Goal: Task Accomplishment & Management: Use online tool/utility

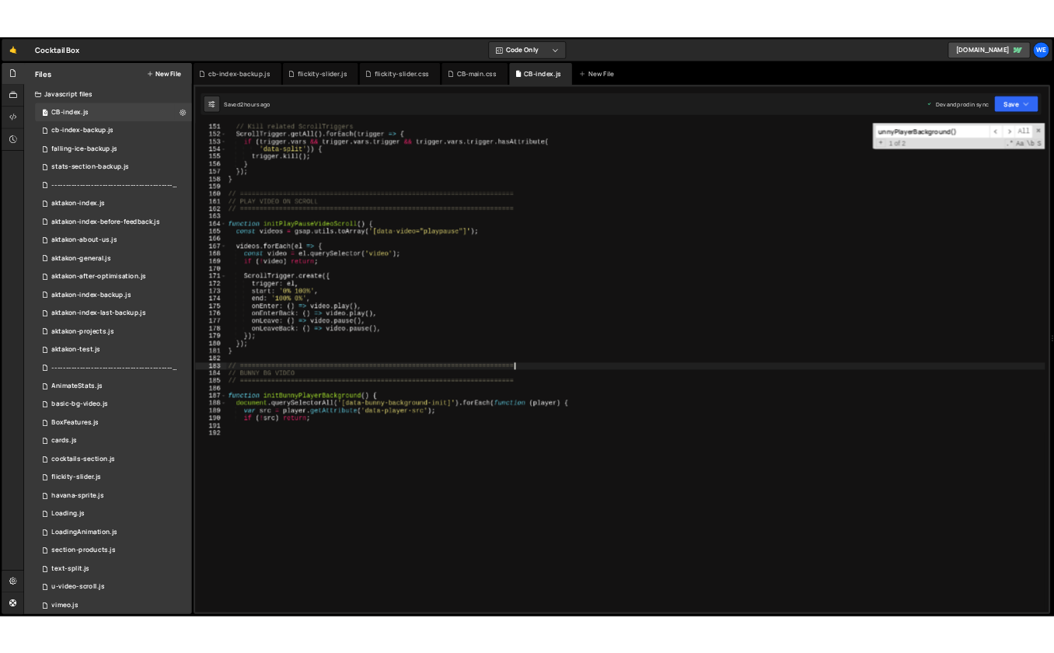
scroll to position [1753, 0]
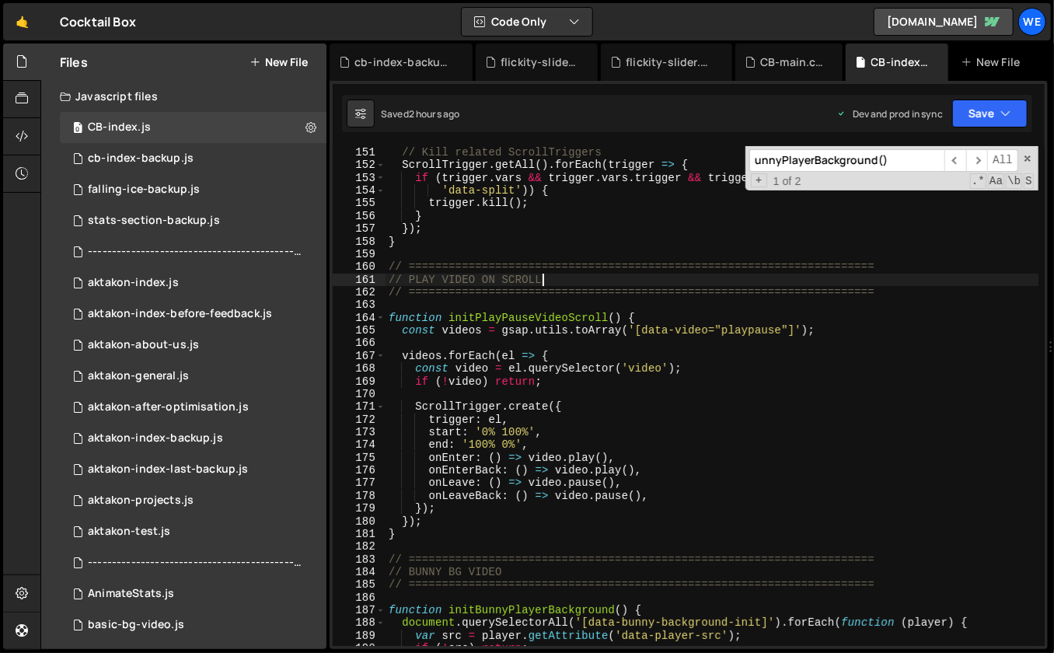
click at [626, 274] on div "// Kill related ScrollTriggers ScrollTrigger . getAll ( ) . forEach ( trigger =…" at bounding box center [711, 409] width 653 height 526
type textarea "// PLAY VIDEO ON SCROLL"
paste input "if (elements.regularText) {"
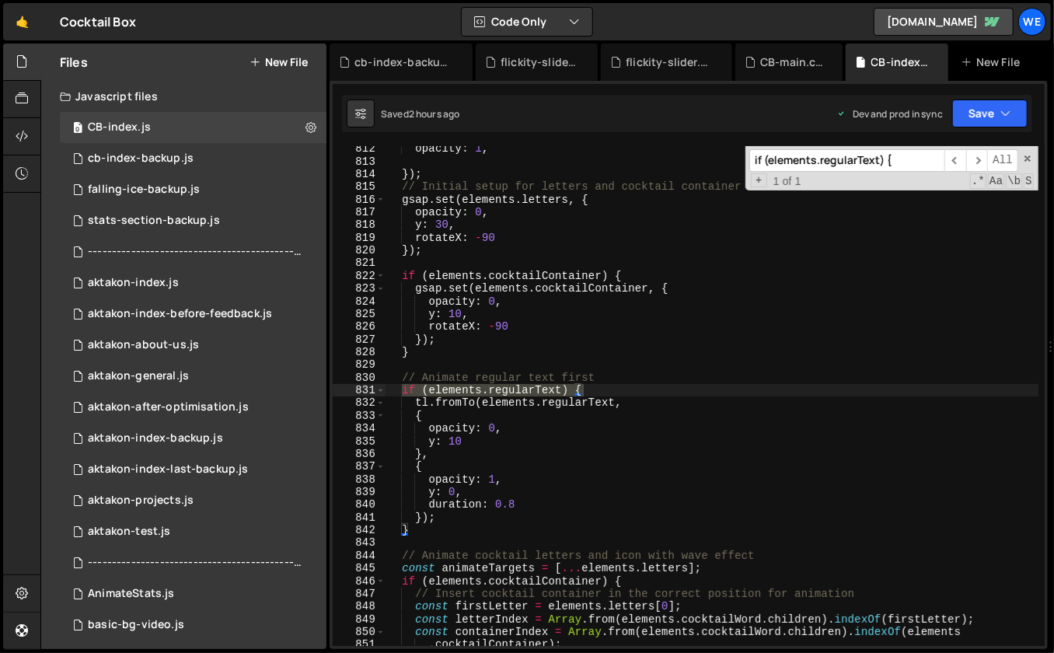
type input "if (elements.regularText) {"
click at [596, 365] on div "opacity : 1 , }) ; // Initial setup for letters and cocktail container gsap . s…" at bounding box center [711, 405] width 653 height 526
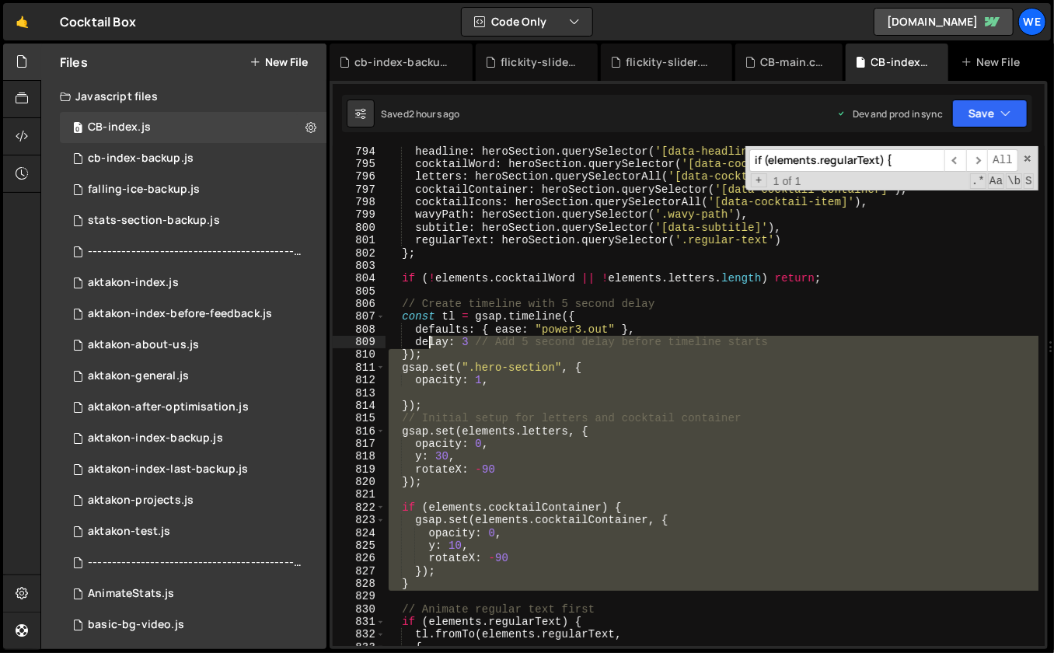
scroll to position [8730, 0]
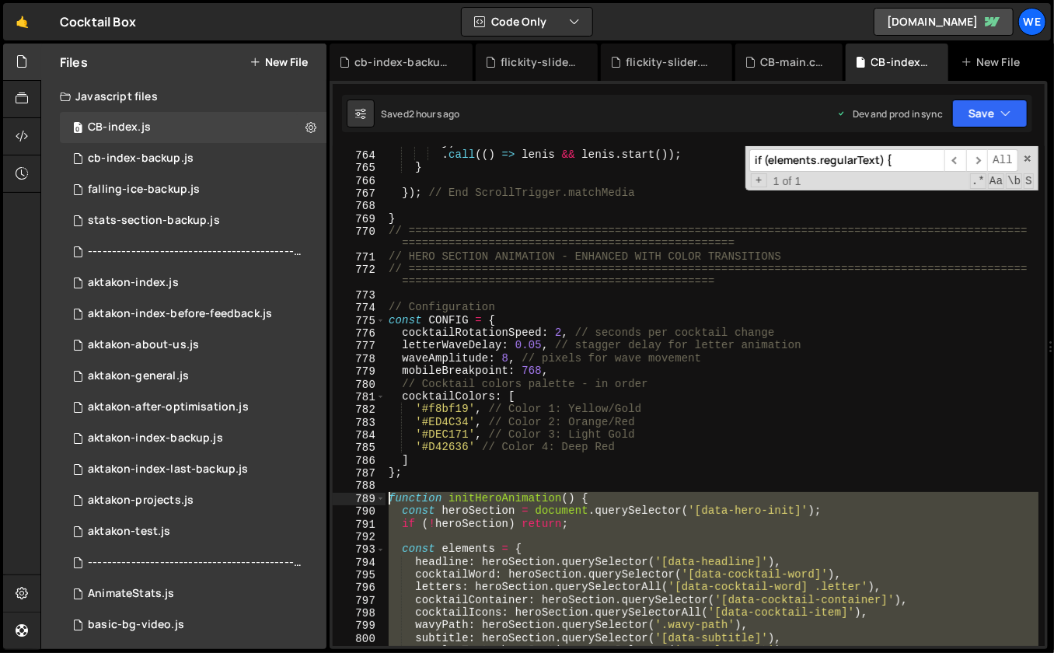
drag, startPoint x: 437, startPoint y: 366, endPoint x: 390, endPoint y: 503, distance: 145.2
click at [390, 503] on div "}) . call (( ) => [PERSON_NAME] && [PERSON_NAME] . start ( )) ; } }) ; // End S…" at bounding box center [711, 399] width 653 height 526
paste textarea "}"
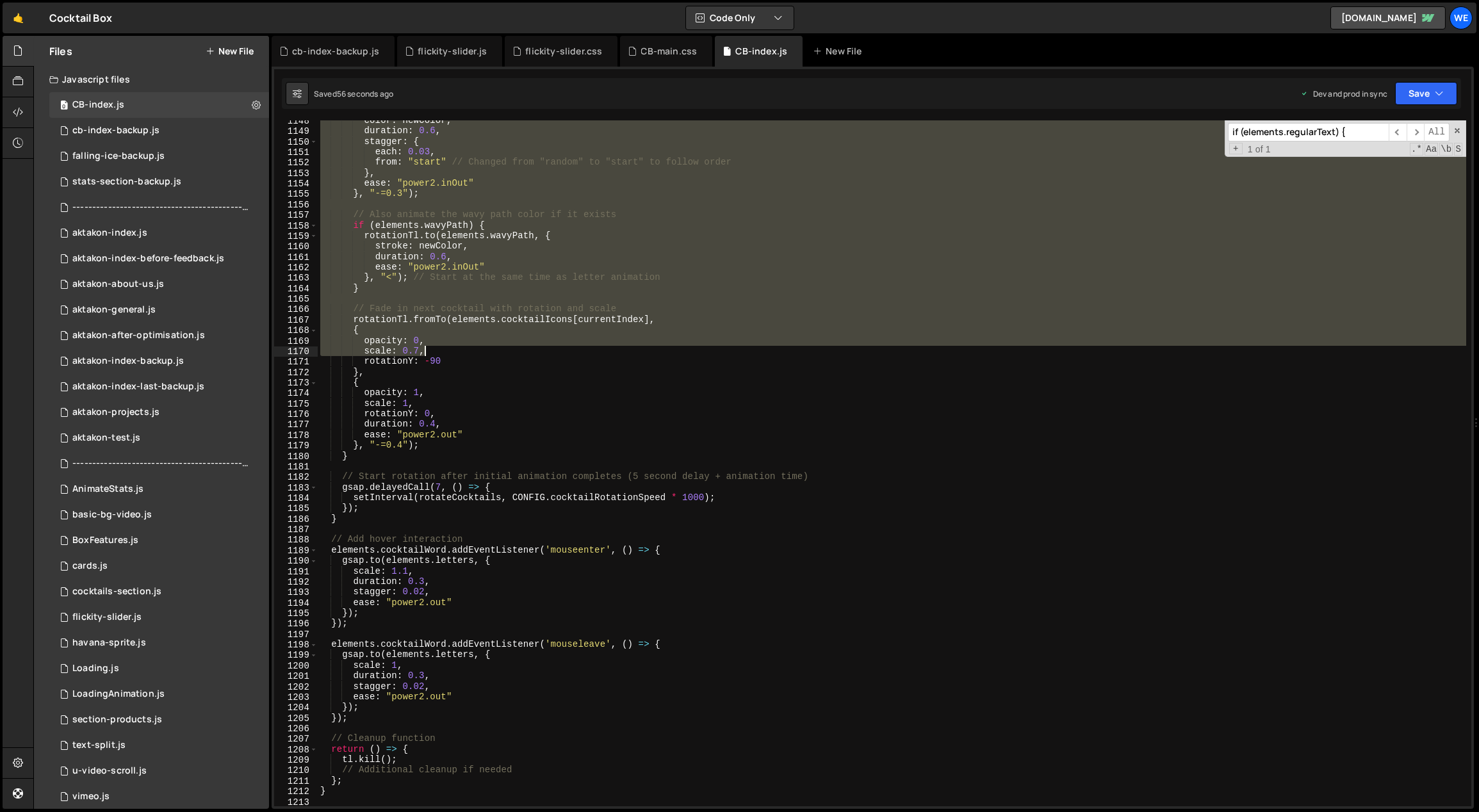
scroll to position [10273, 0]
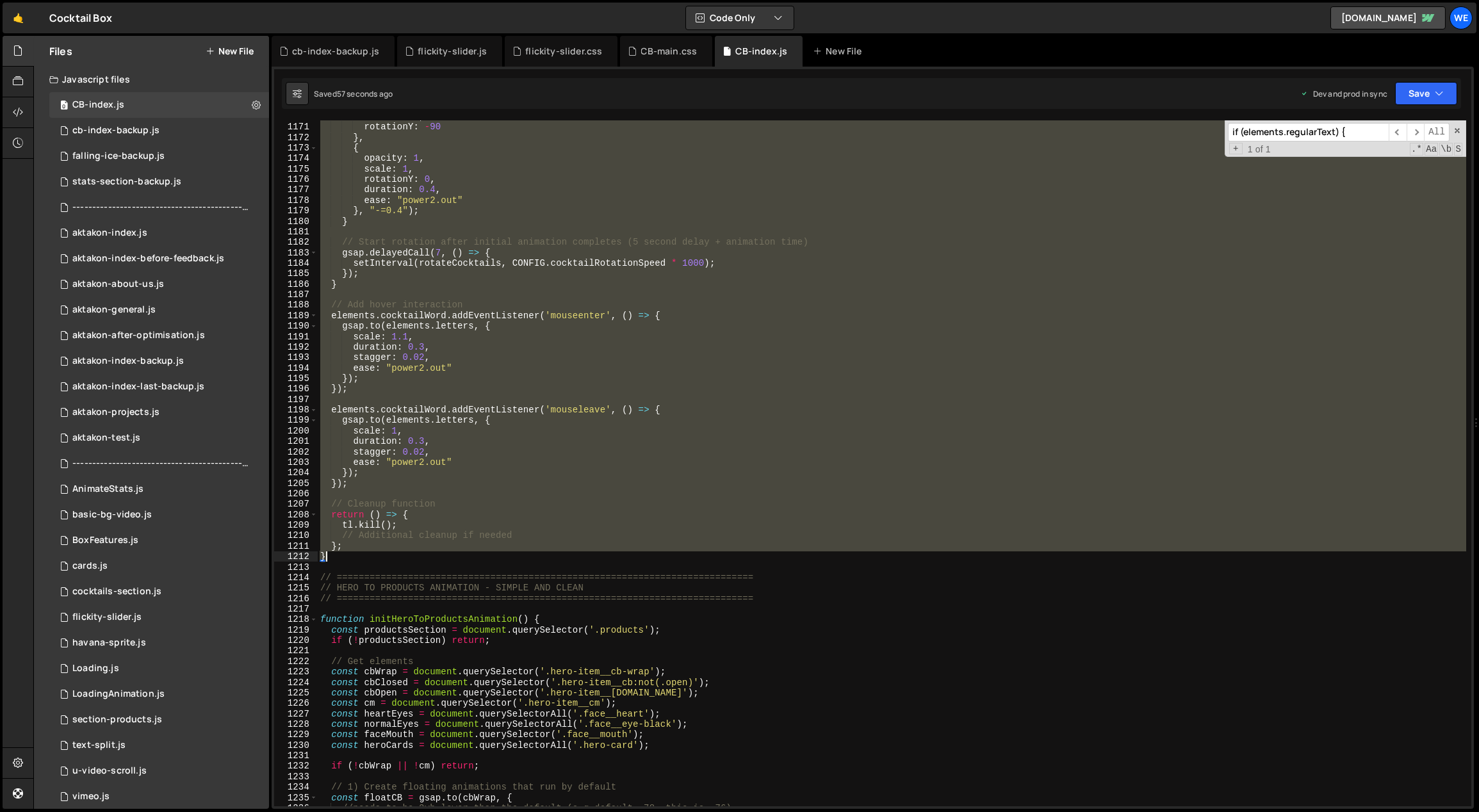
drag, startPoint x: 321, startPoint y: 288, endPoint x: 338, endPoint y: 561, distance: 273.5
click at [337, 561] on div "scale : 0.7 , rotationY : - 90 } , { opacity : 1 , scale : 1 , rotationY : 0 , …" at bounding box center [892, 465] width 1149 height 708
drag, startPoint x: 387, startPoint y: 490, endPoint x: 64, endPoint y: 336, distance: 357.8
click at [646, 469] on div "scale : 0.7 , rotationY : - 90 } , { opacity : 1 , scale : 1 , rotationY : 0 , …" at bounding box center [892, 465] width 1149 height 708
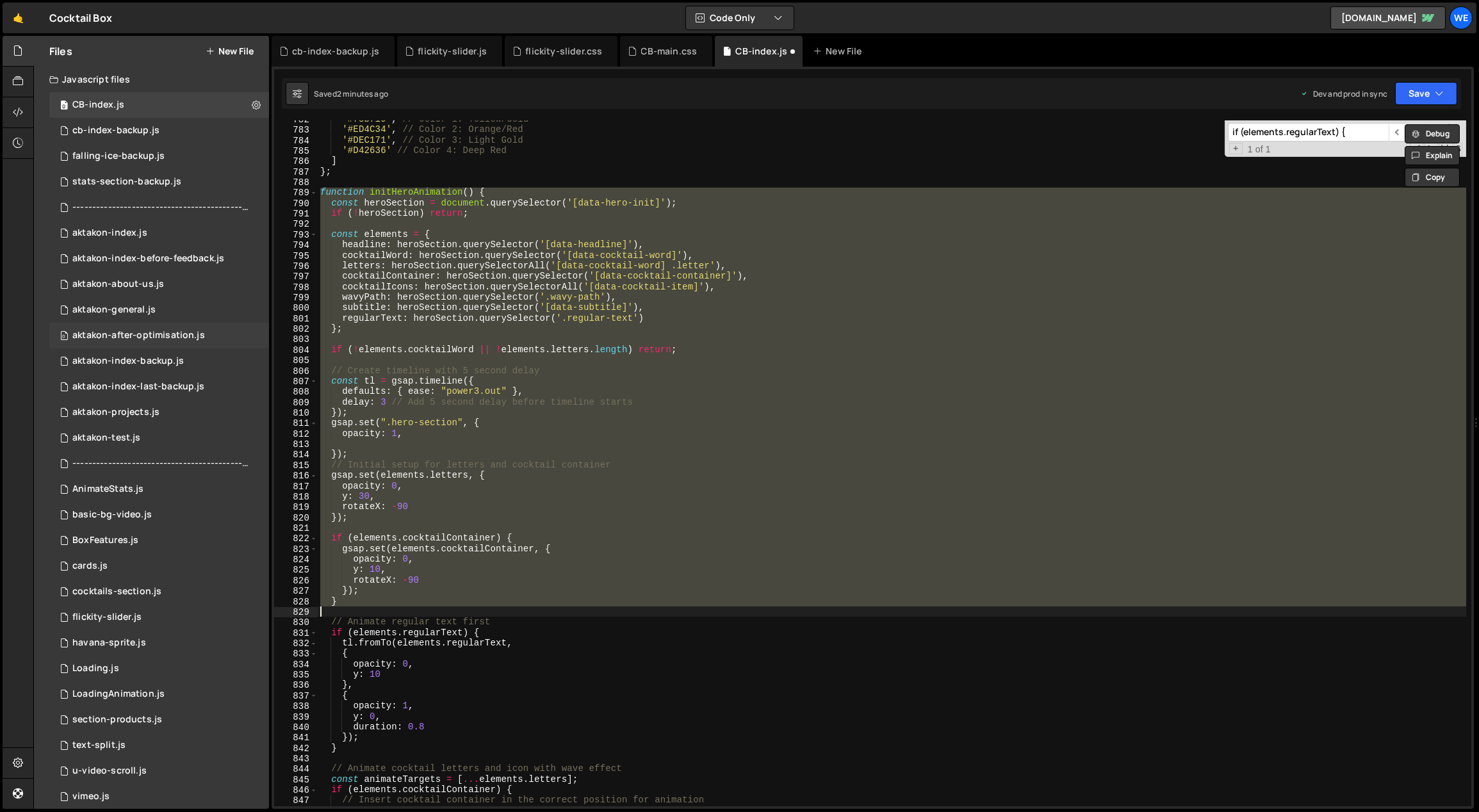
scroll to position [7160, 0]
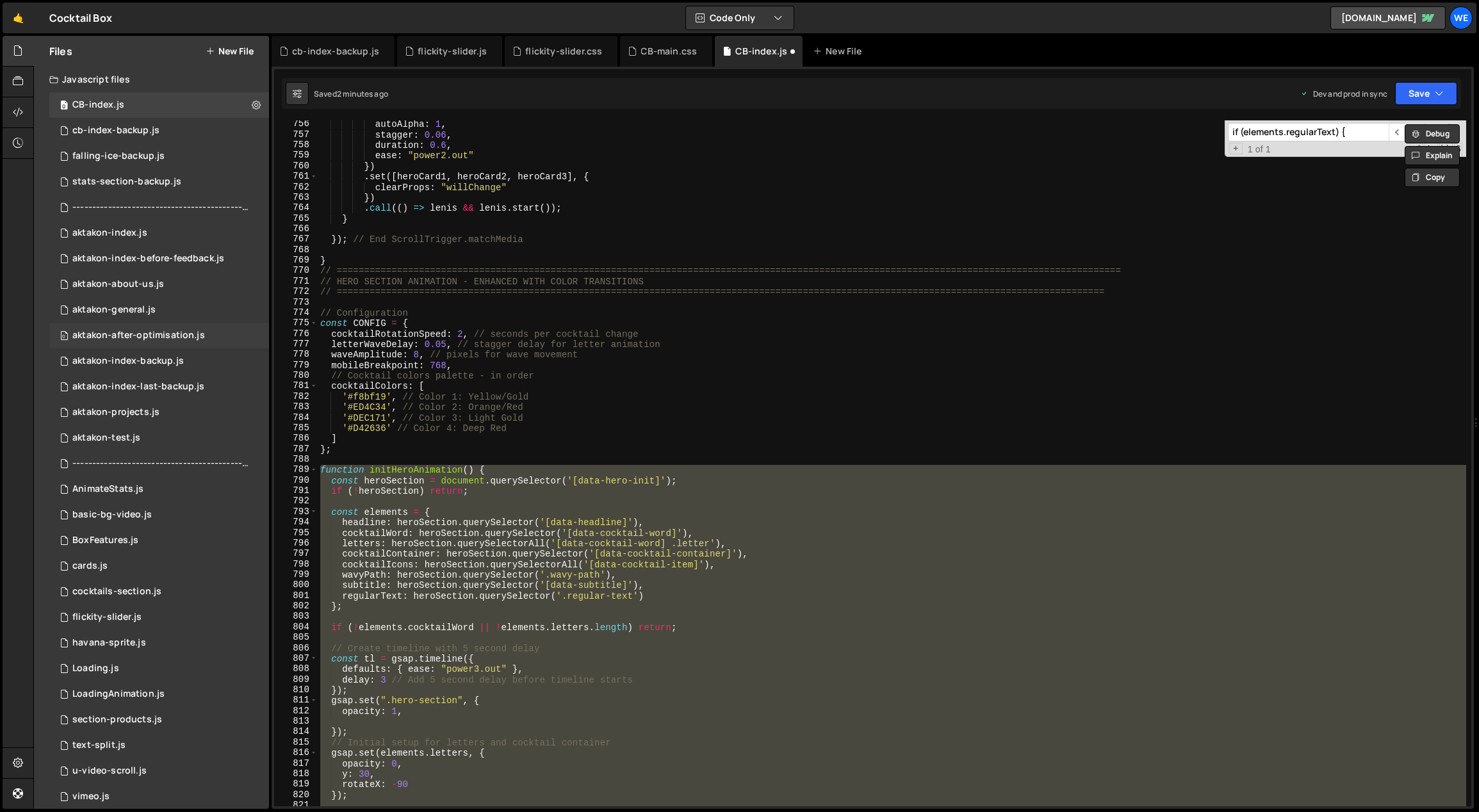
click at [646, 469] on div "autoAlpha : 1 , stagger : 0.06 , duration : 0.6 , ease : "power2.out" }) . set …" at bounding box center [891, 463] width 1148 height 686
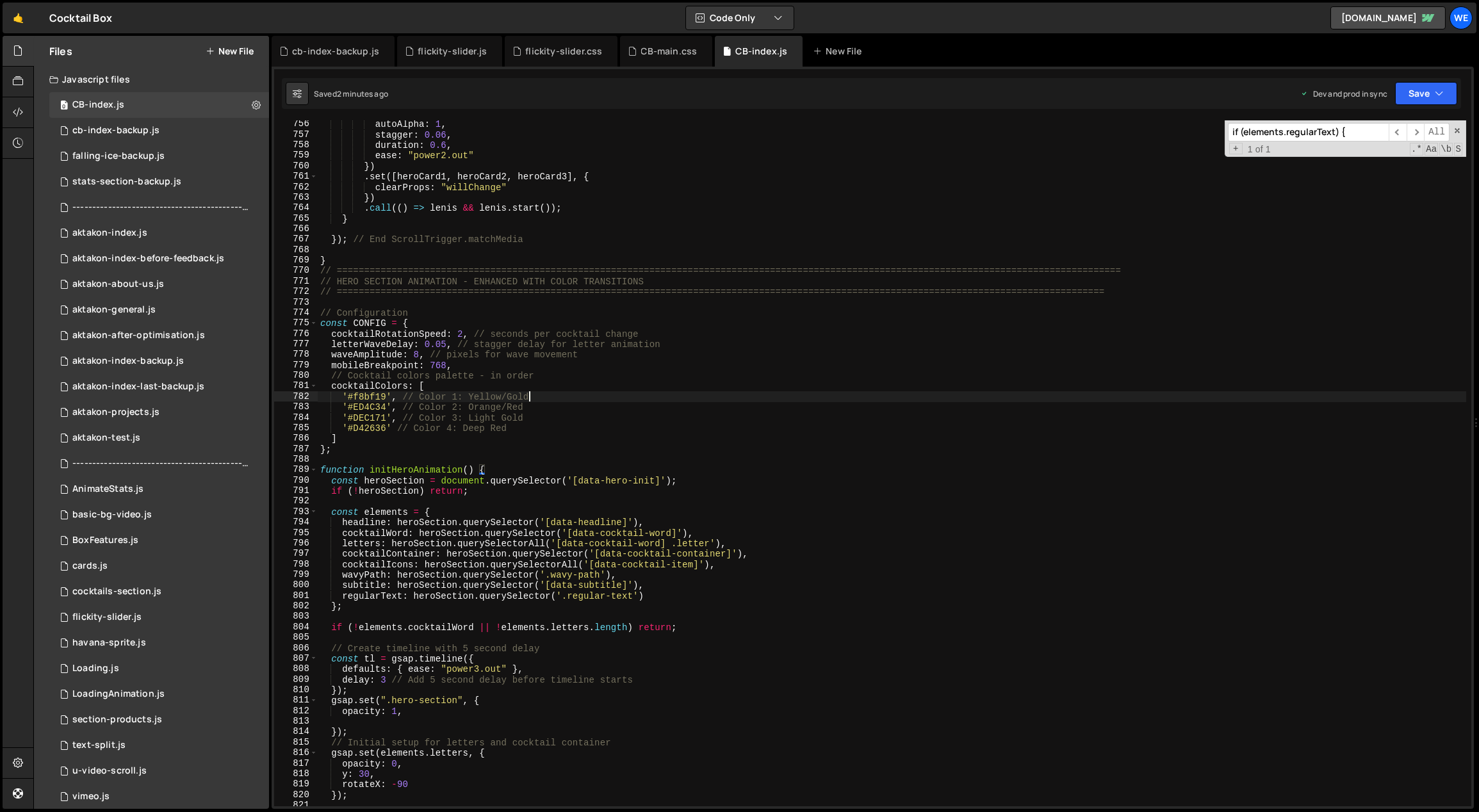
click at [643, 392] on div "autoAlpha : 1 , stagger : 0.06 , duration : 0.6 , ease : "power2.out" }) . set …" at bounding box center [892, 473] width 1149 height 708
type textarea "'#f8bf19', // Color 1: Yellow/Gold"
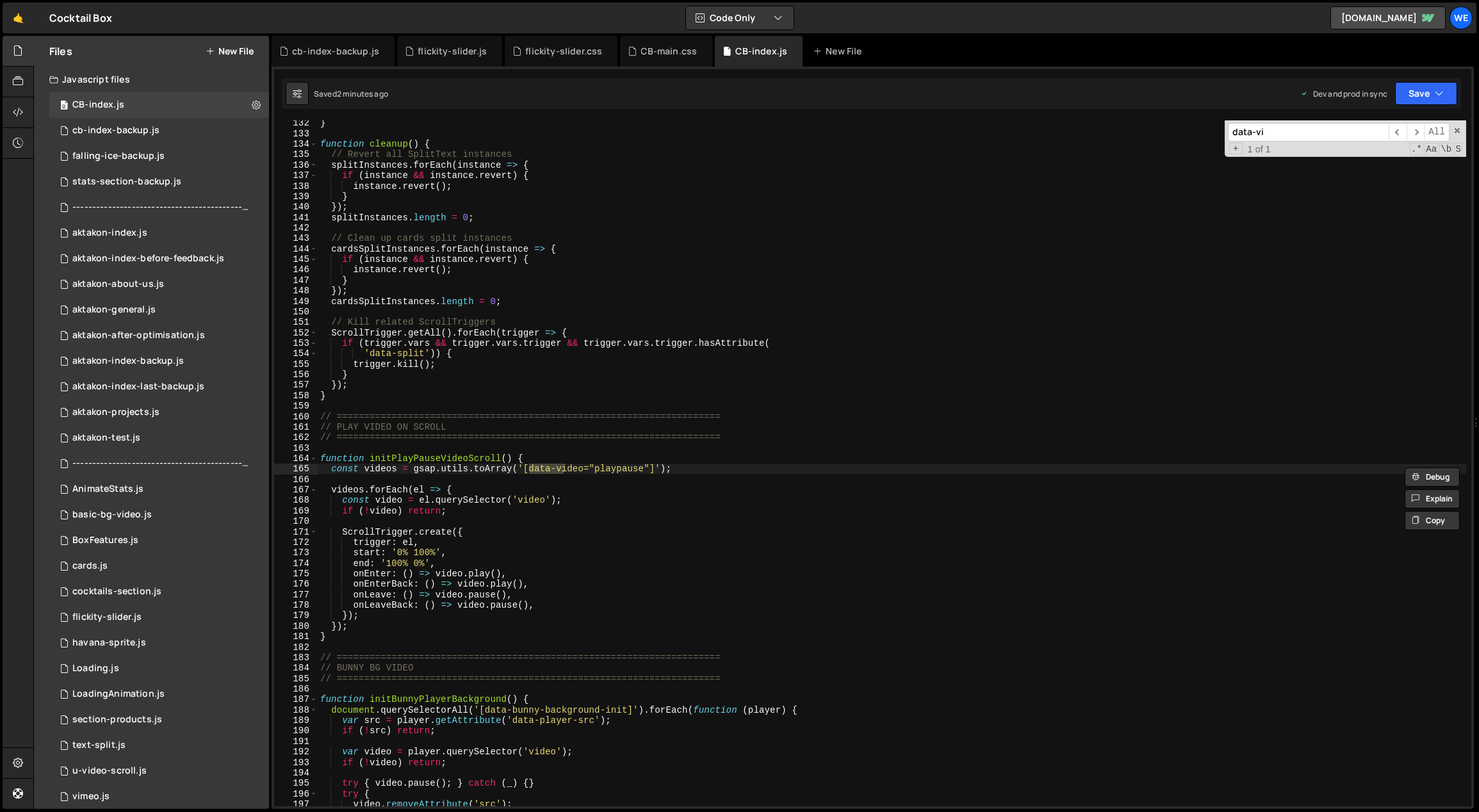
scroll to position [1260, 0]
type input "data-video"
drag, startPoint x: 643, startPoint y: 467, endPoint x: 597, endPoint y: 469, distance: 46.0
click at [597, 469] on div "} function cleanup ( ) { // Revert all SplitText instances splitInstances . for…" at bounding box center [892, 472] width 1149 height 708
drag, startPoint x: 514, startPoint y: 458, endPoint x: 370, endPoint y: 458, distance: 144.0
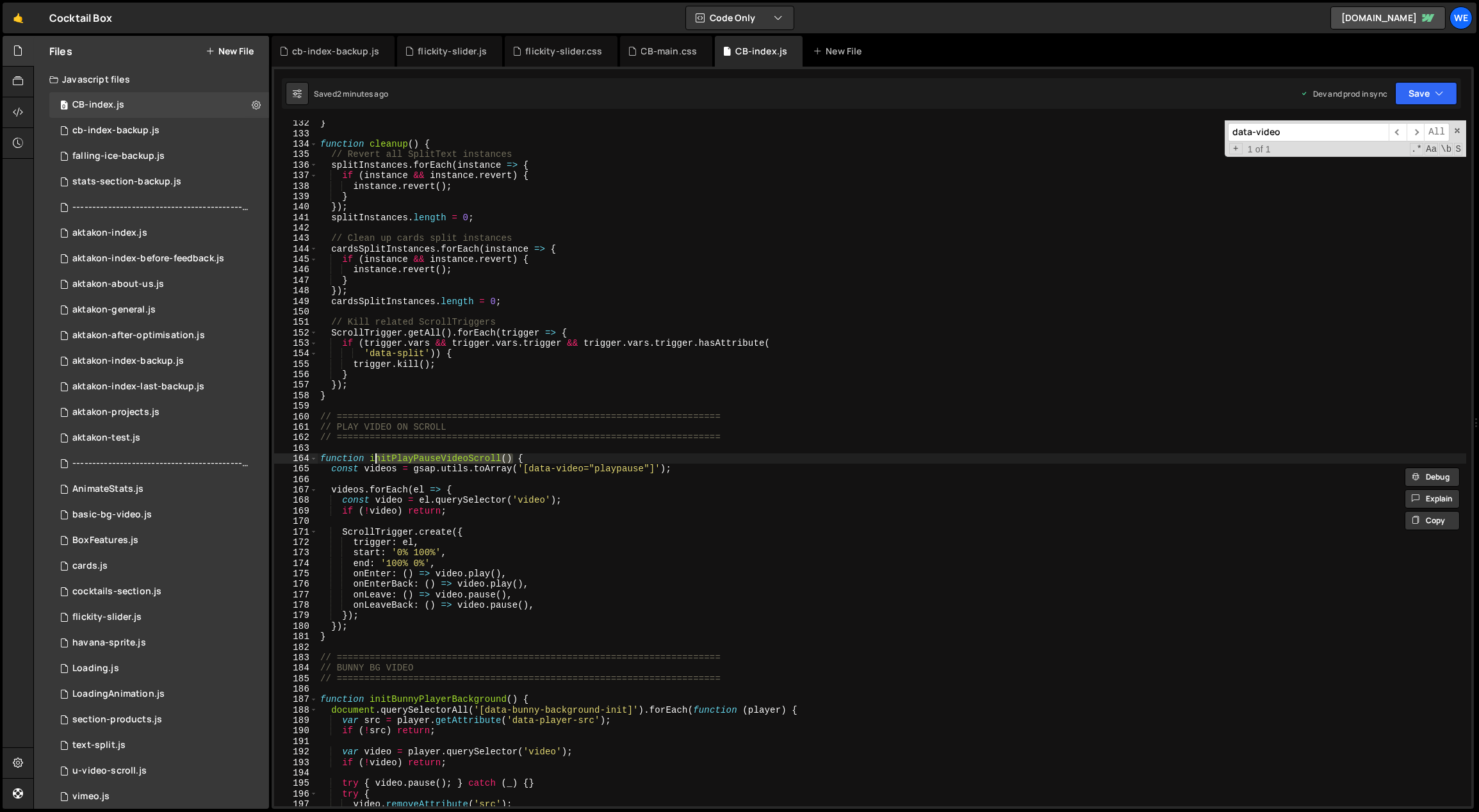
click at [370, 458] on div "} function cleanup ( ) { // Revert all SplitText instances splitInstances . for…" at bounding box center [892, 472] width 1149 height 708
type textarea "function initPlayPauseVideoScroll() {"
type input "initPlayPauseVideoScroll()"
click at [1418, 130] on span "​" at bounding box center [1416, 132] width 18 height 19
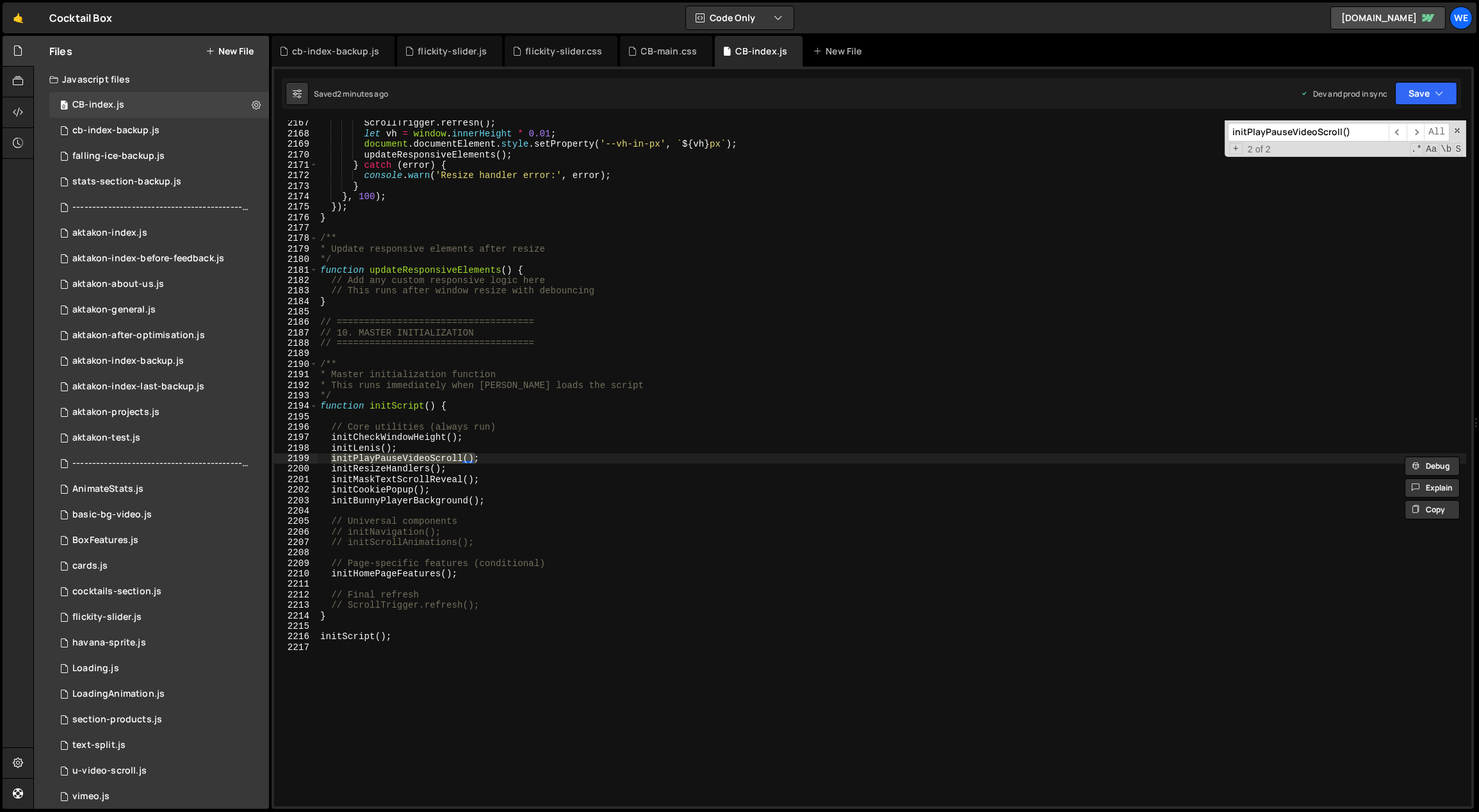
click at [785, 395] on div "ScrollTrigger . refresh ( ) ; let vh = window . innerHeight * 0.01 ; document .…" at bounding box center [892, 472] width 1149 height 708
click at [557, 524] on div "ScrollTrigger . refresh ( ) ; let vh = window . innerHeight * 0.01 ; document .…" at bounding box center [892, 472] width 1149 height 708
type textarea "// Universal components"
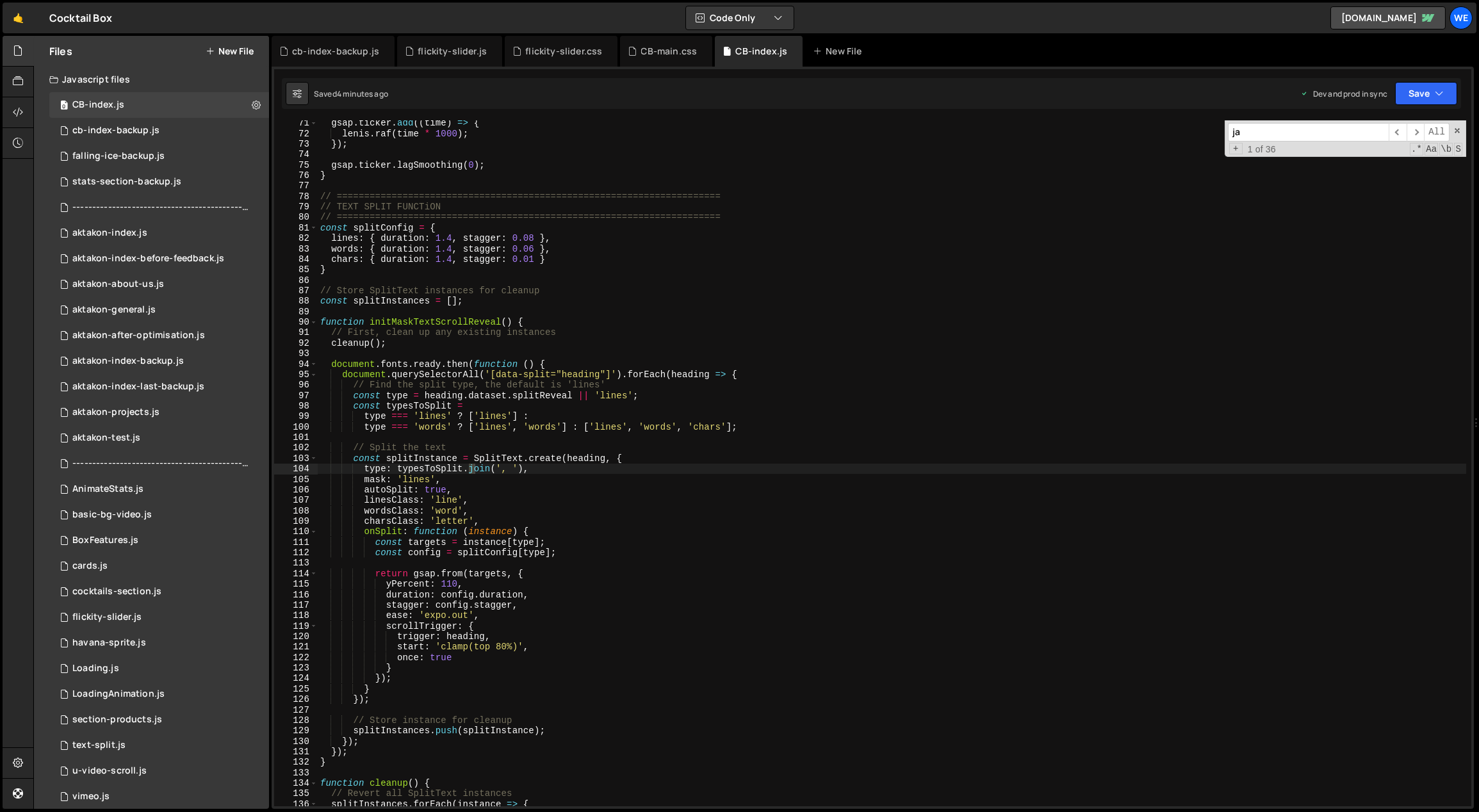
scroll to position [683, 0]
type input "j"
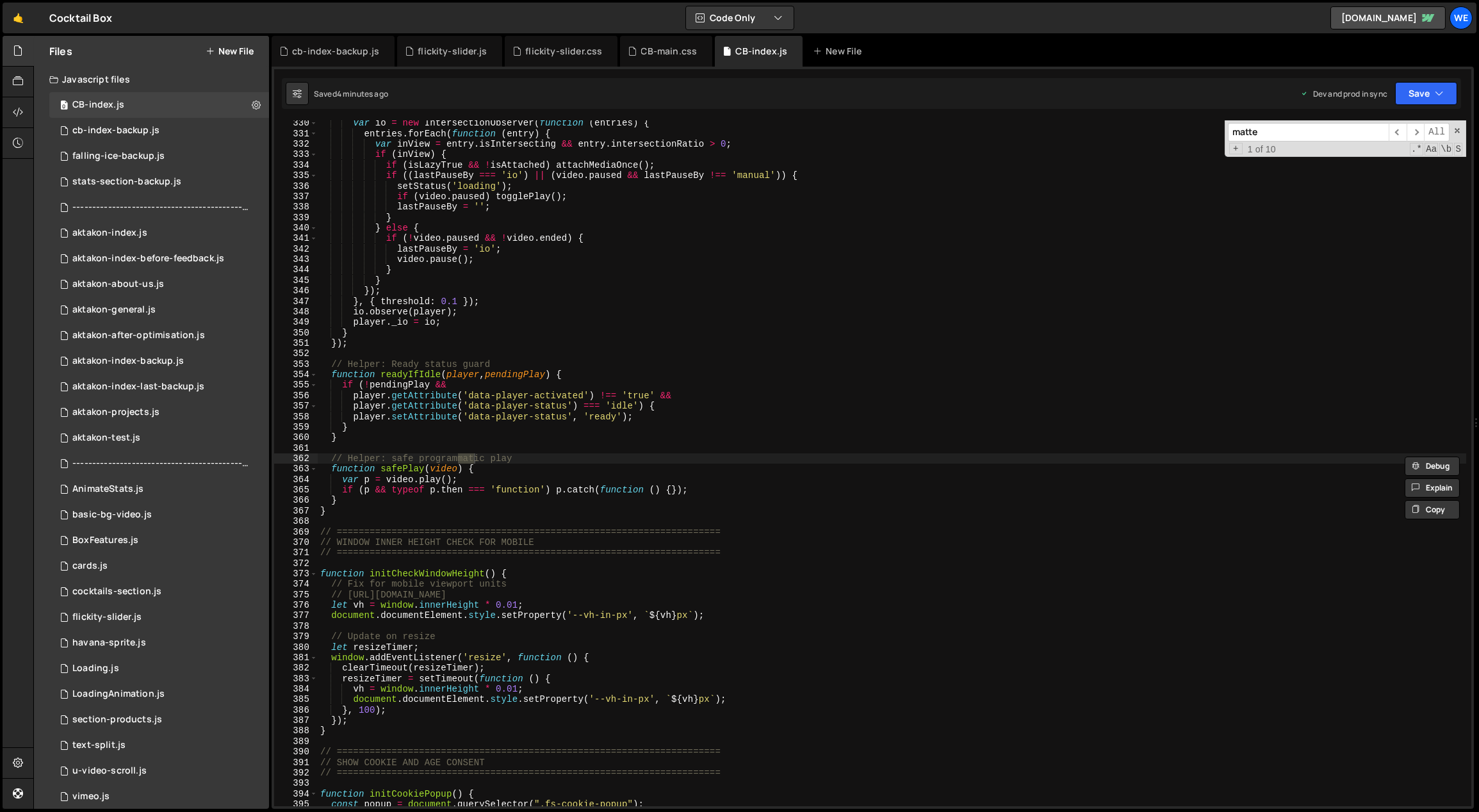
scroll to position [4608, 0]
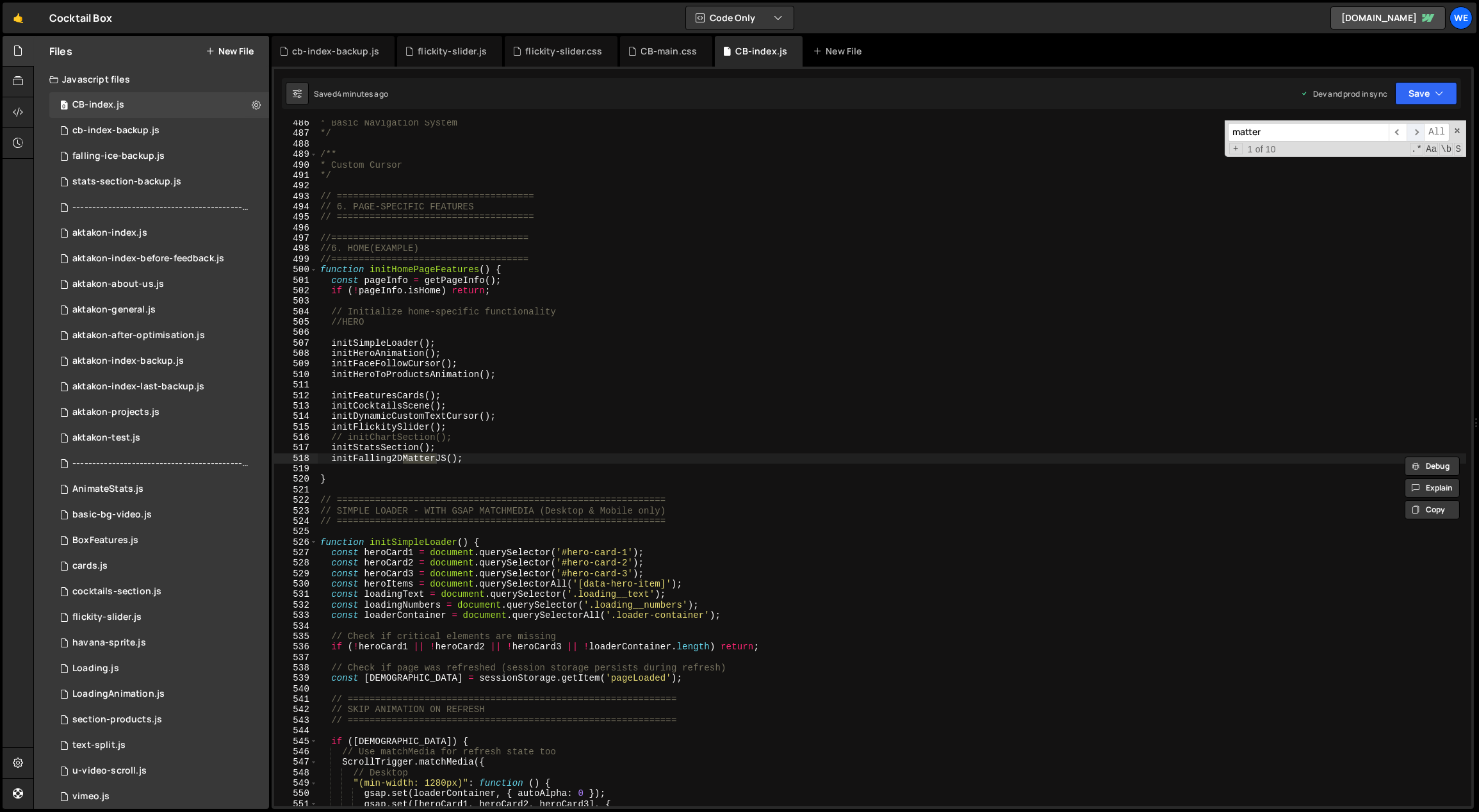
type input "matter"
click at [1416, 129] on span "​" at bounding box center [1416, 132] width 18 height 19
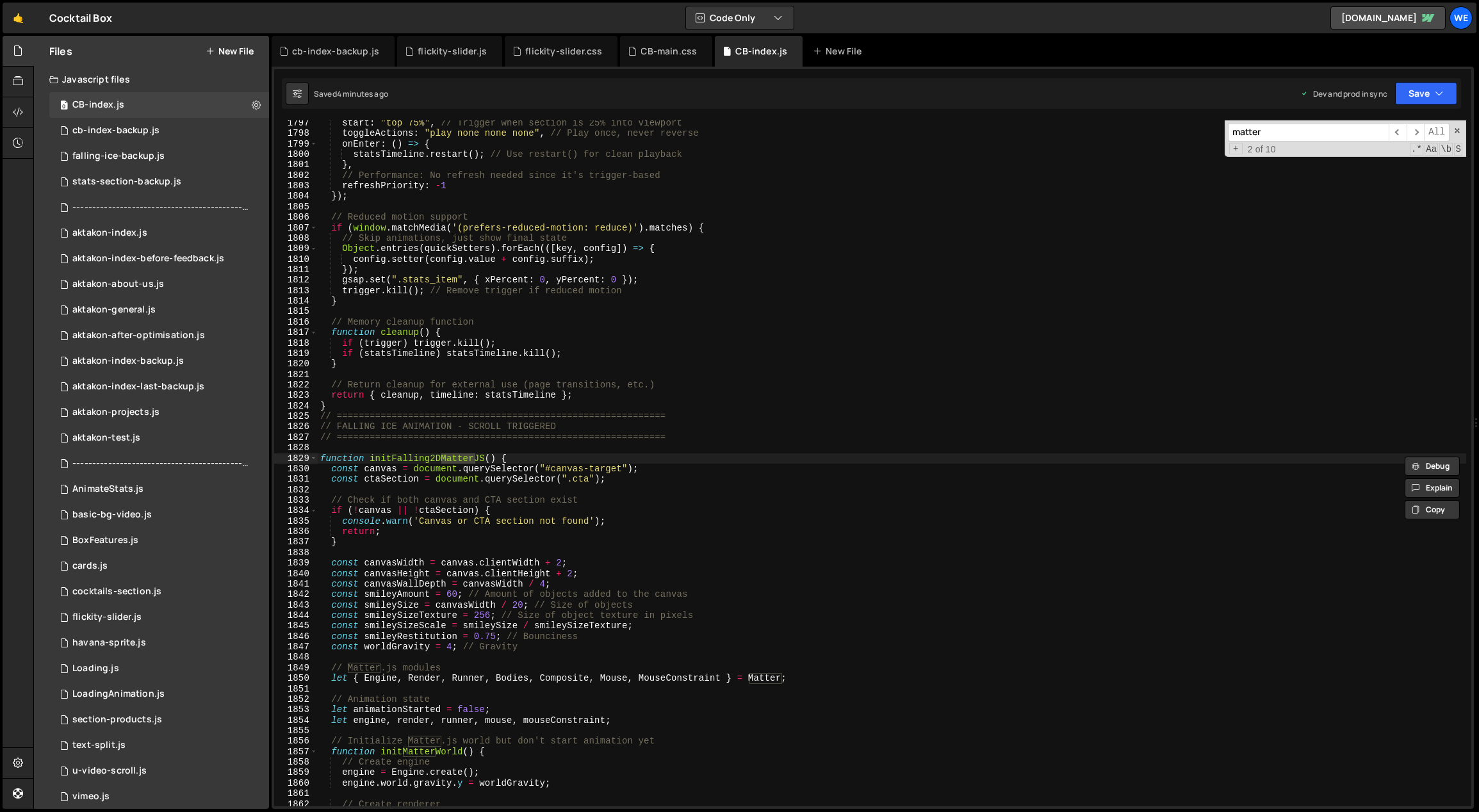
click at [688, 468] on div "start : "top 75%" , // Trigger when section is 25% into viewport toggleActions …" at bounding box center [892, 472] width 1149 height 708
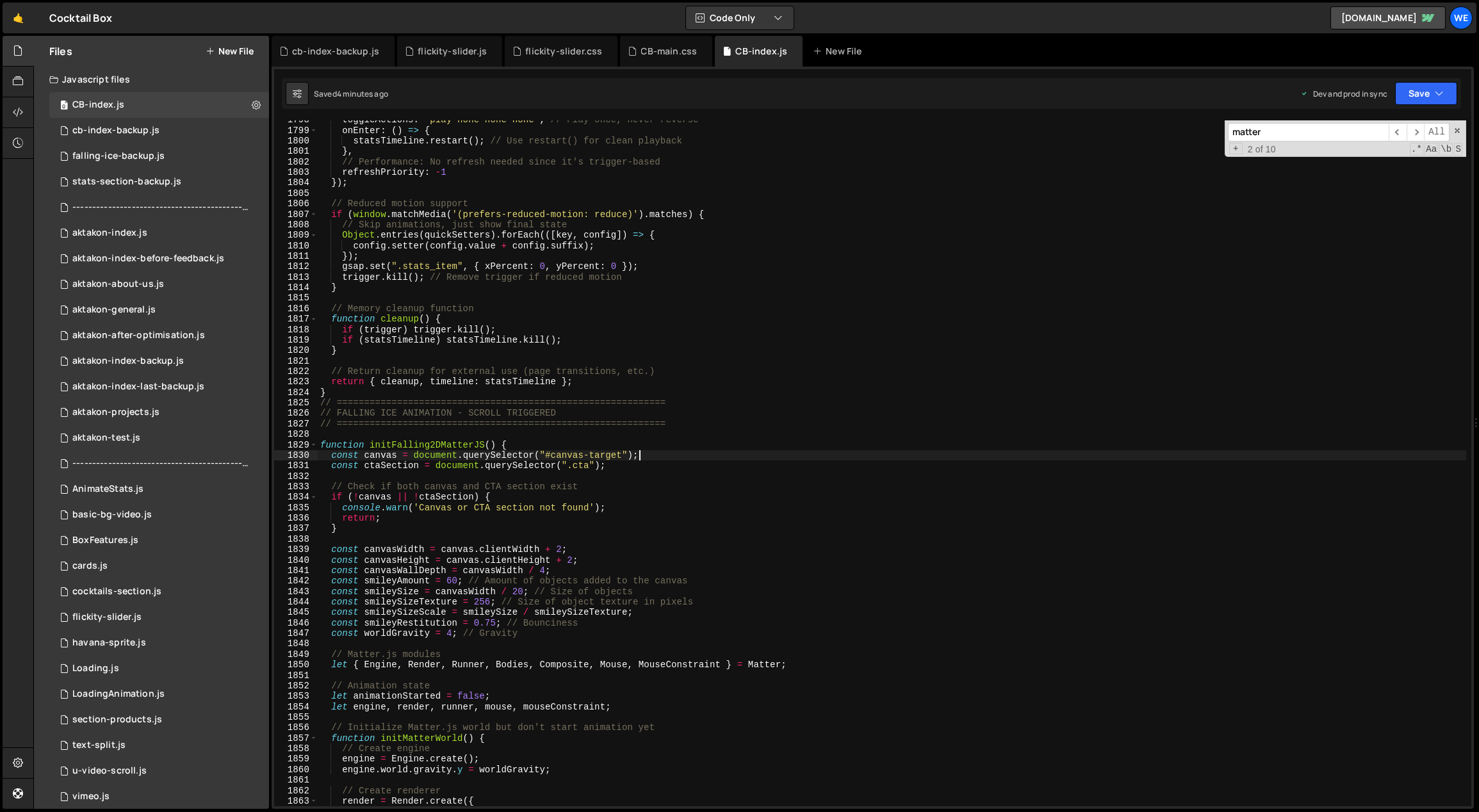
scroll to position [17134, 0]
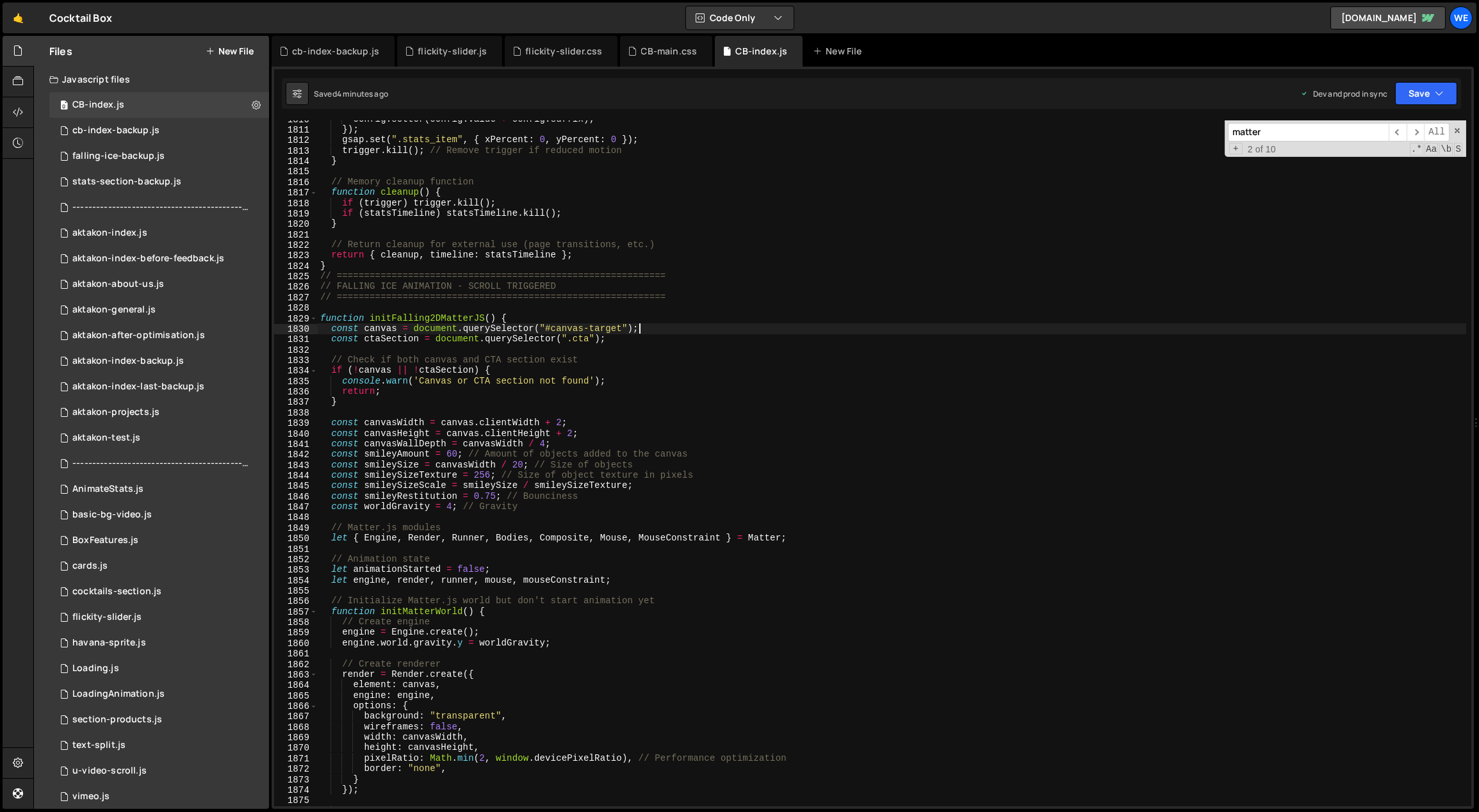
click at [450, 455] on div "config . setter ( config . value + config . suffix ) ; }) ; gsap . set ( ".stat…" at bounding box center [892, 467] width 1149 height 708
drag, startPoint x: 489, startPoint y: 474, endPoint x: 478, endPoint y: 472, distance: 11.2
click at [478, 472] on div "config . setter ( config . value + config . suffix ) ; }) ; gsap . set ( ".stat…" at bounding box center [892, 467] width 1149 height 708
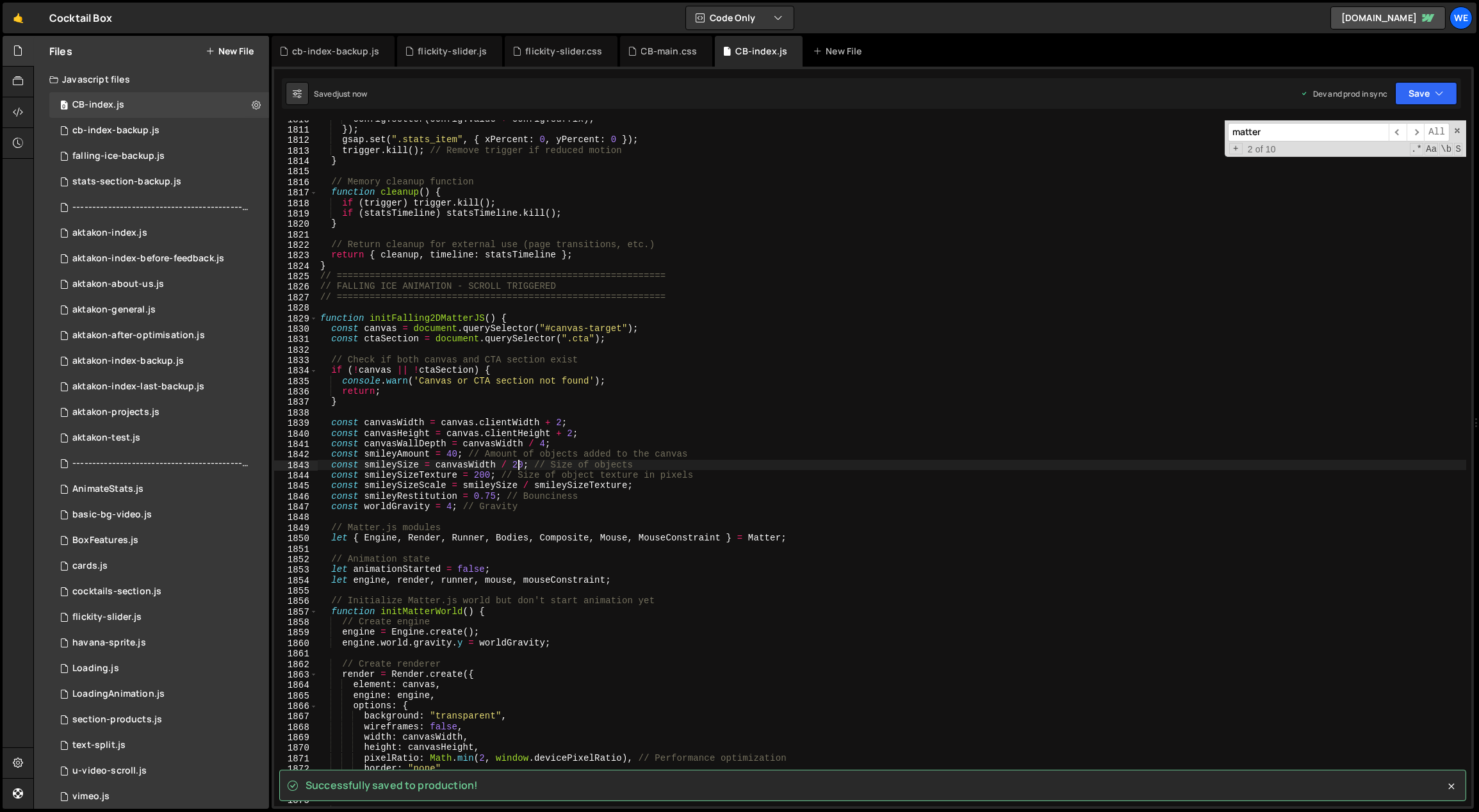
click at [514, 462] on div "config . setter ( config . value + config . suffix ) ; }) ; gsap . set ( ".stat…" at bounding box center [892, 467] width 1149 height 708
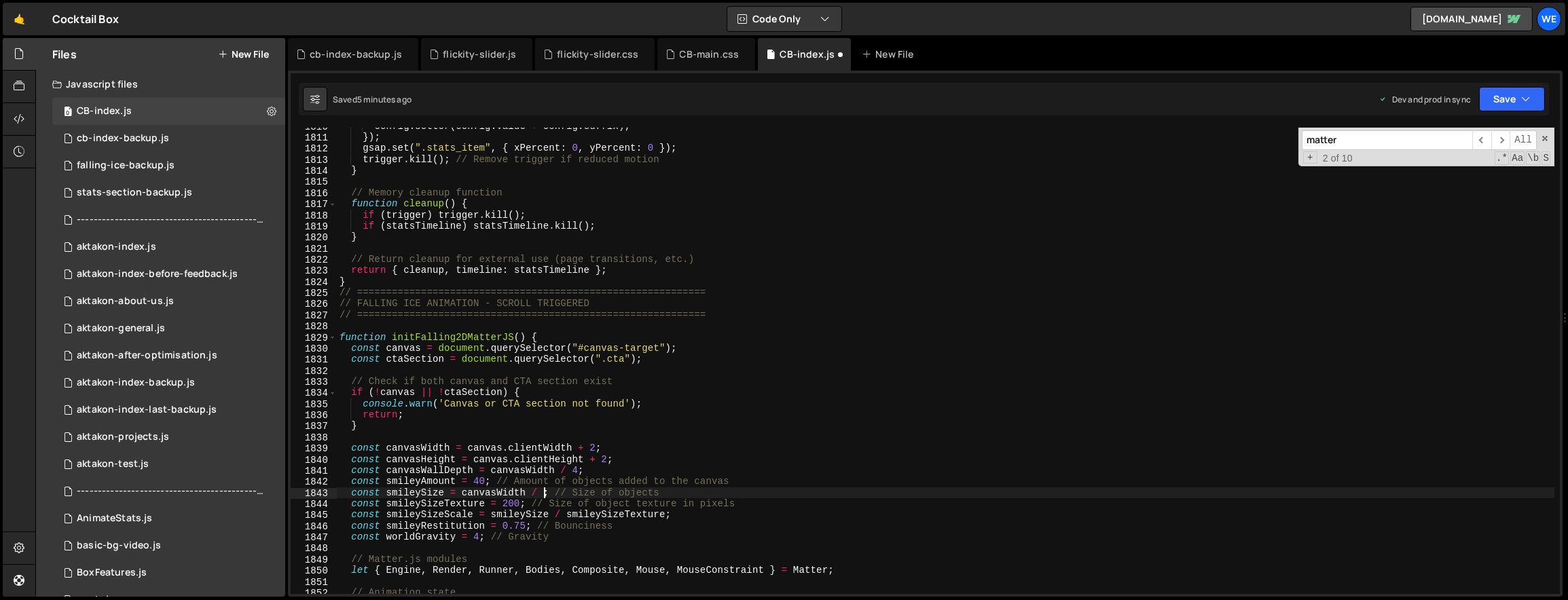
scroll to position [0, 14]
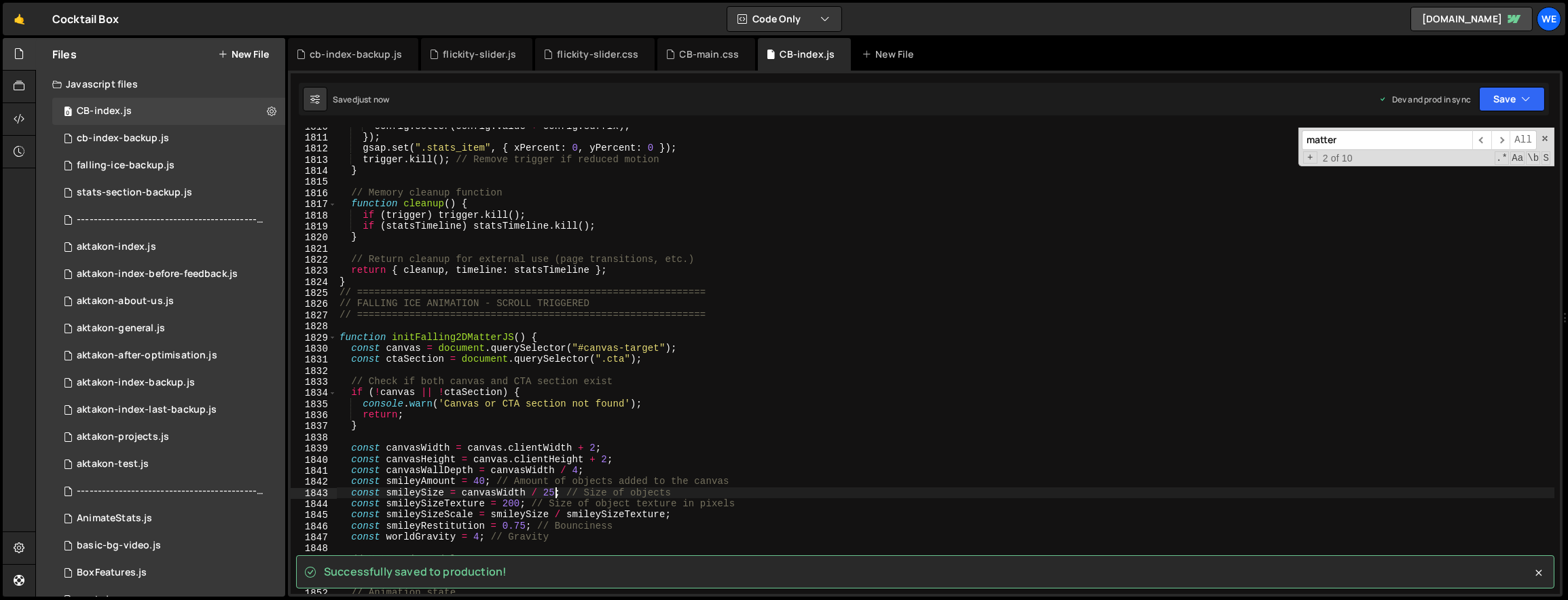
click at [606, 389] on div "config . setter ( config . value + config . suffix ) ; }) ; gsap . set ( ".stat…" at bounding box center [946, 364] width 1218 height 488
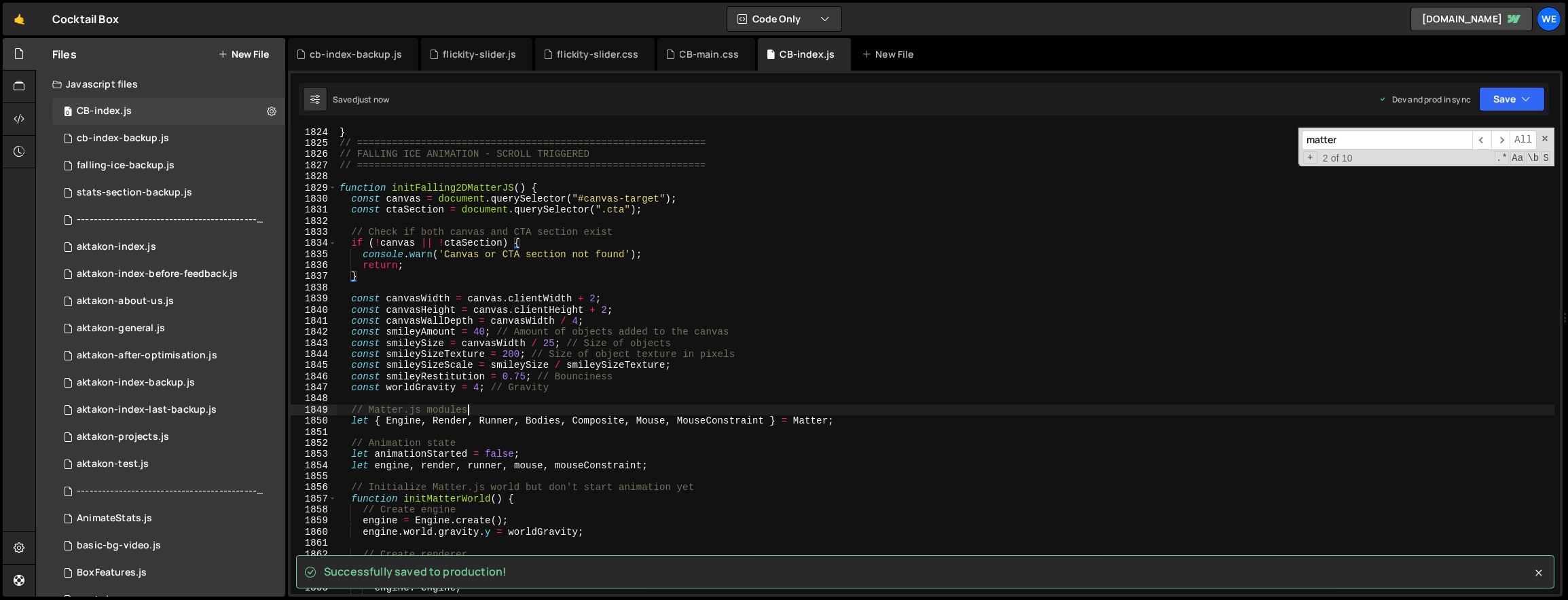
click at [519, 406] on div "} // ============================================================ // FALLING IC…" at bounding box center [946, 370] width 1218 height 488
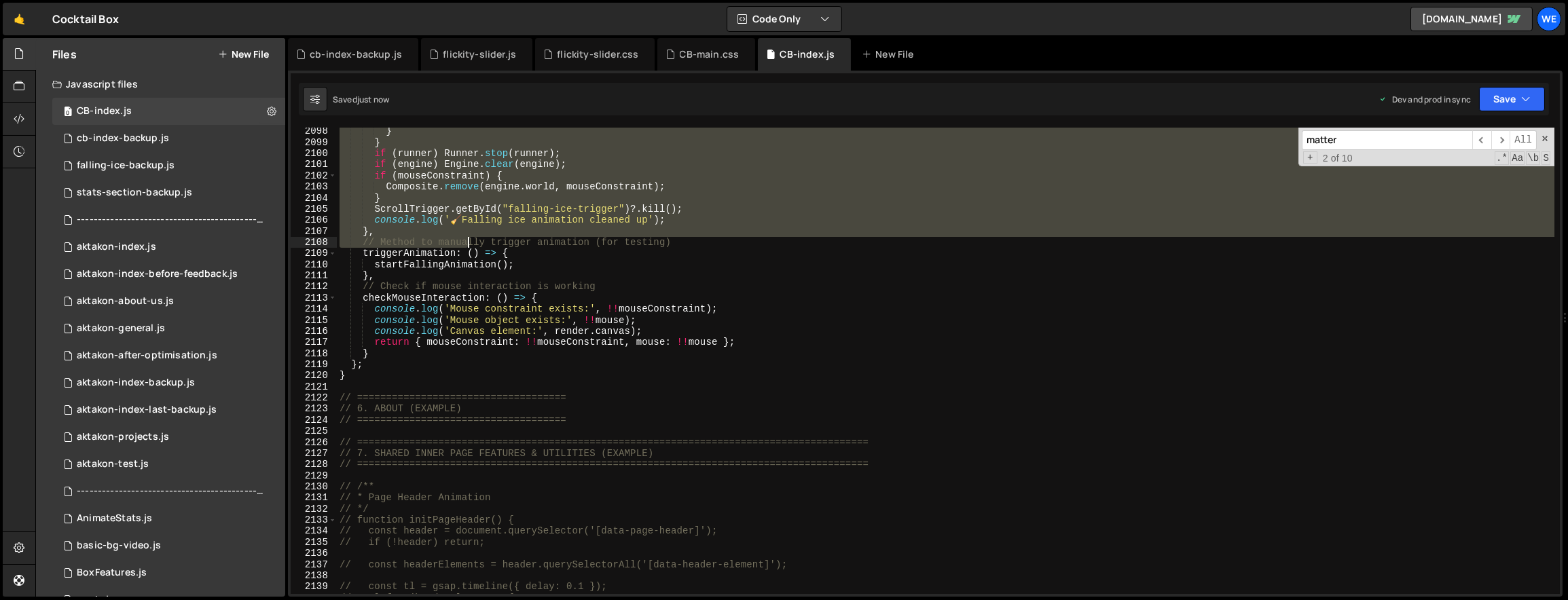
scroll to position [21034, 0]
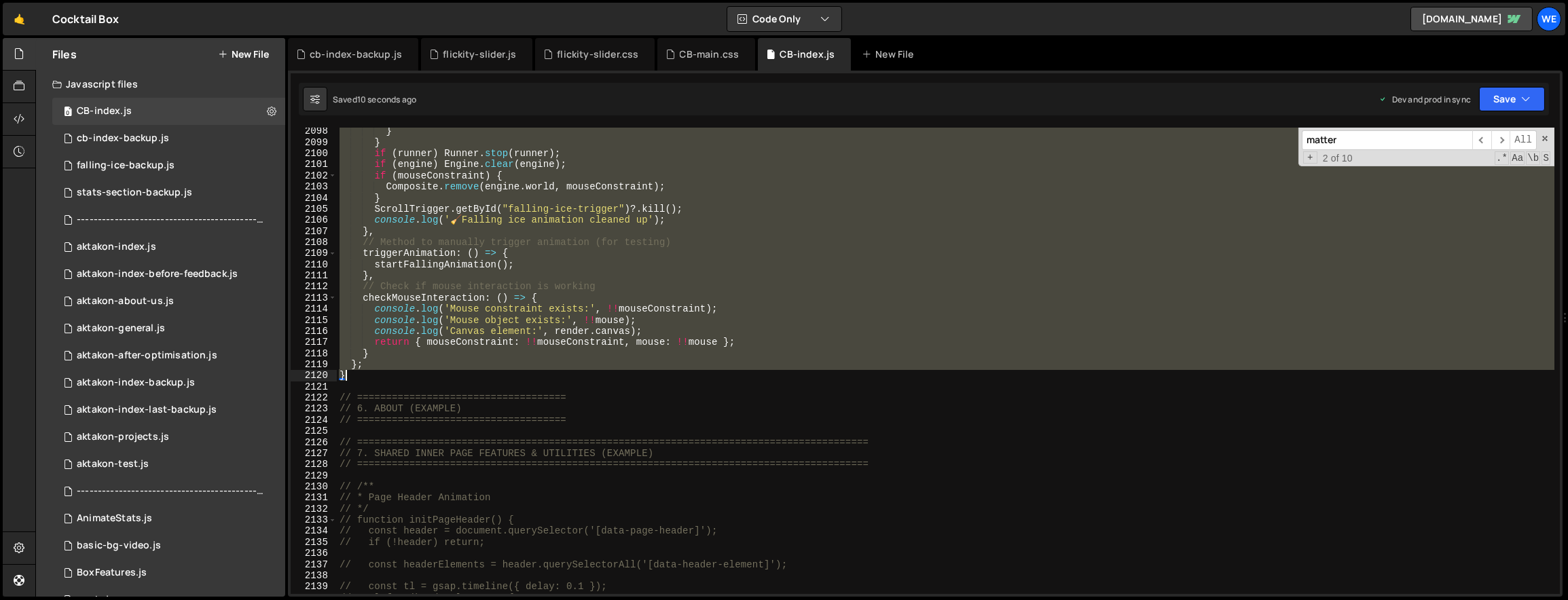
drag, startPoint x: 340, startPoint y: 190, endPoint x: 346, endPoint y: 376, distance: 186.1
click at [345, 376] on div "} } if ( runner ) Runner . stop ( runner ) ; if ( engine ) Engine . clear ( eng…" at bounding box center [946, 369] width 1218 height 488
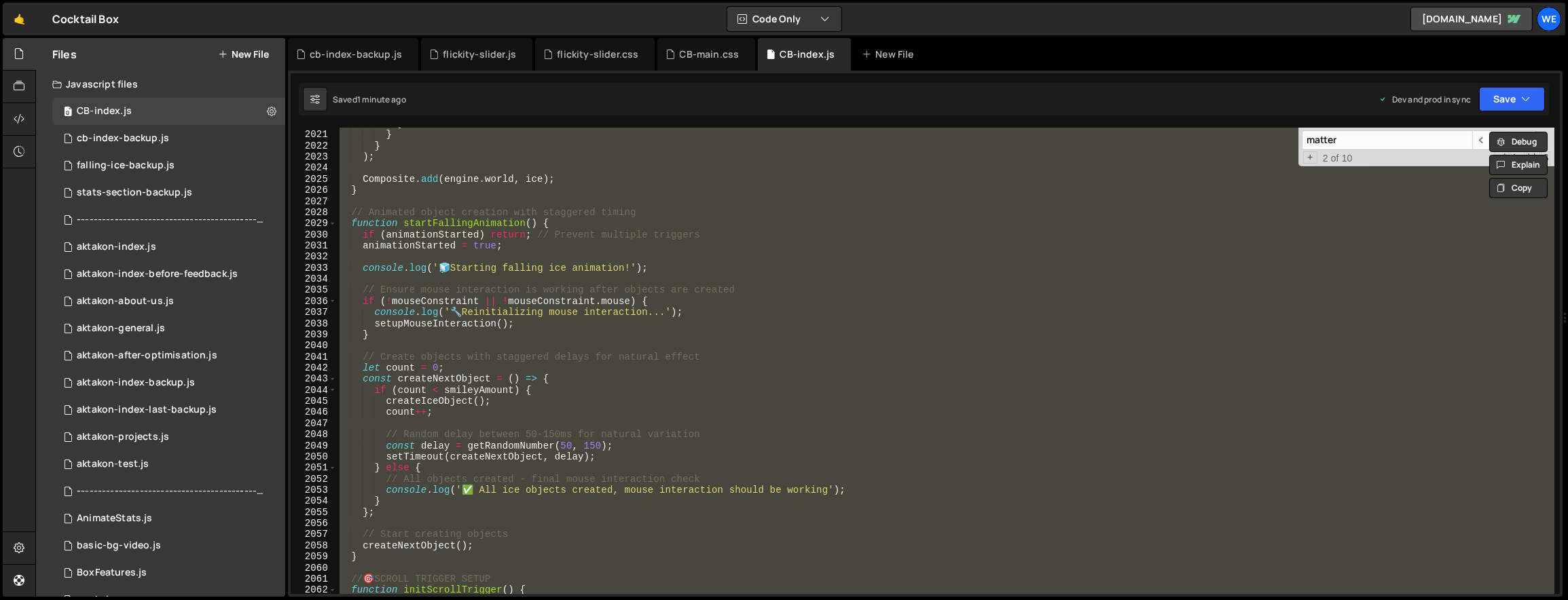
click at [424, 363] on div "} } } ) ; Composite . add ( engine . world , ice ) ; } // Animated object creat…" at bounding box center [945, 361] width 1218 height 466
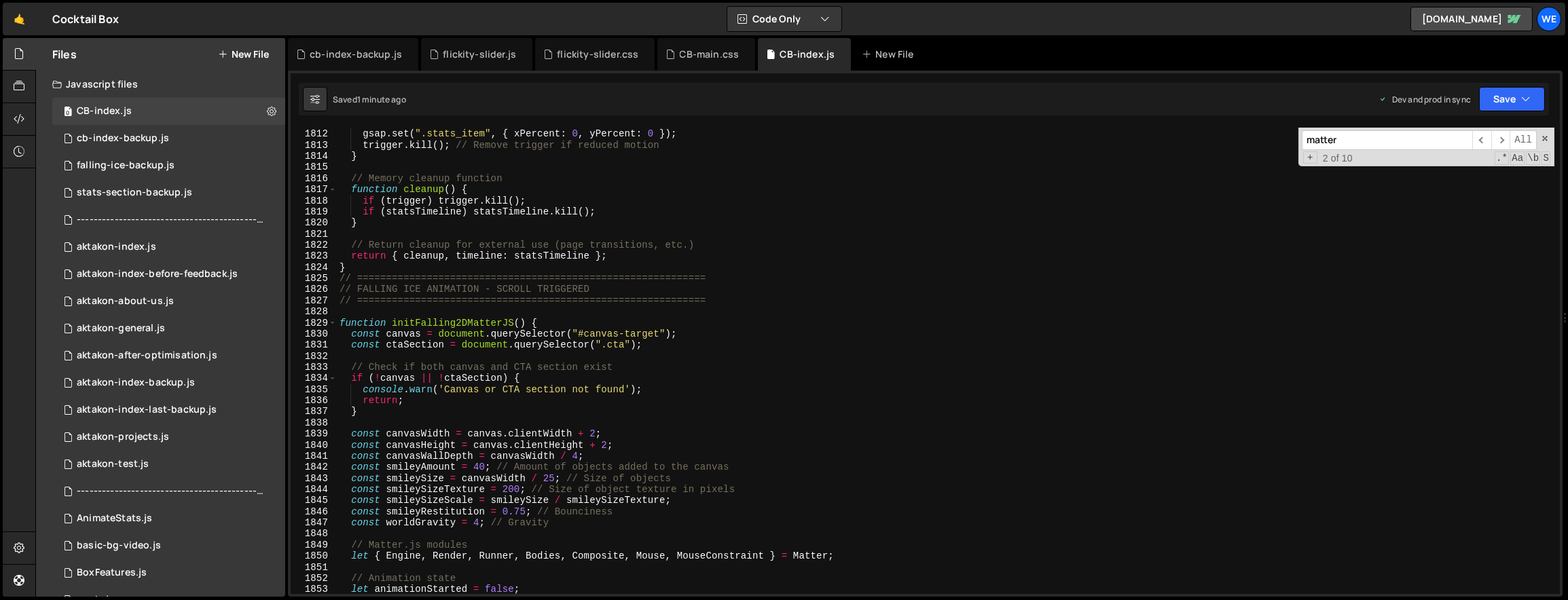
scroll to position [18178, 0]
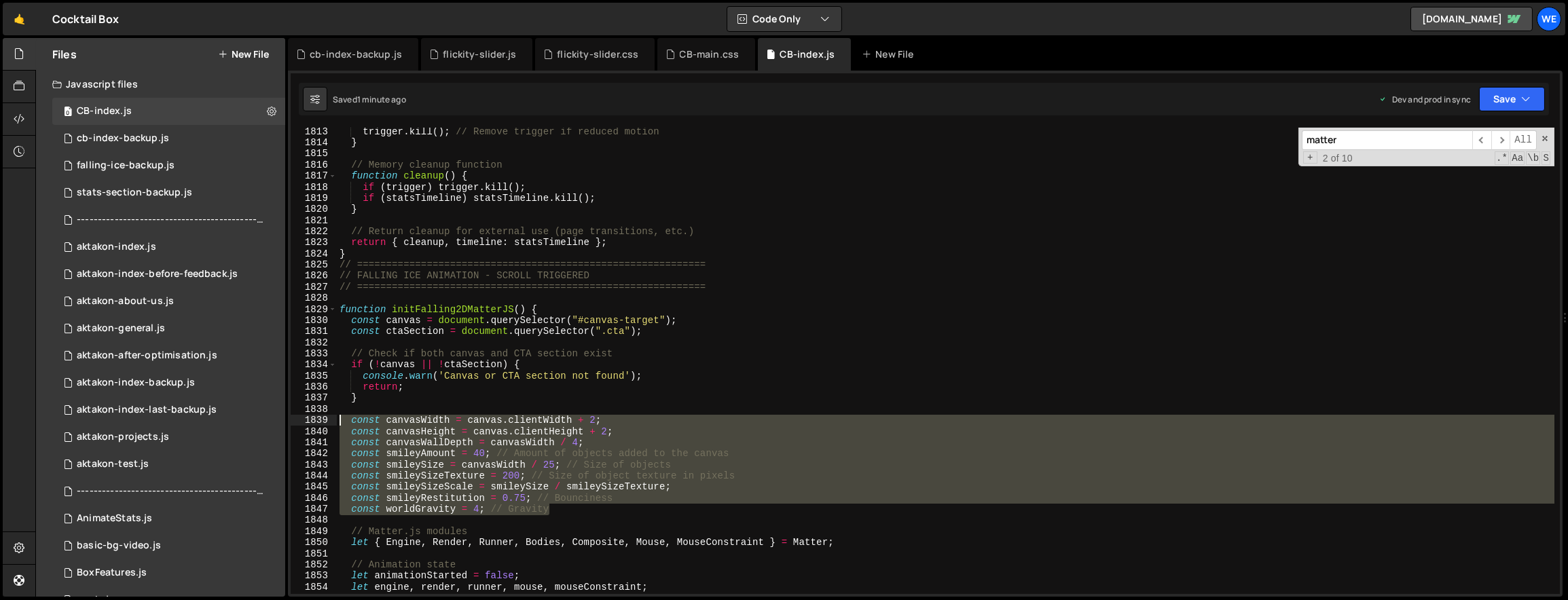
drag, startPoint x: 608, startPoint y: 513, endPoint x: 336, endPoint y: 418, distance: 288.1
click at [336, 418] on div "trigger . kill ( ) ; // Remove trigger if reduced motion } // Memory cleanup fu…" at bounding box center [946, 370] width 1218 height 488
click at [537, 452] on div "trigger . kill ( ) ; // Remove trigger if reduced motion } // Memory cleanup fu…" at bounding box center [945, 361] width 1218 height 466
type textarea "const smileyAmount = 40; // Amount of objects added to the canvas"
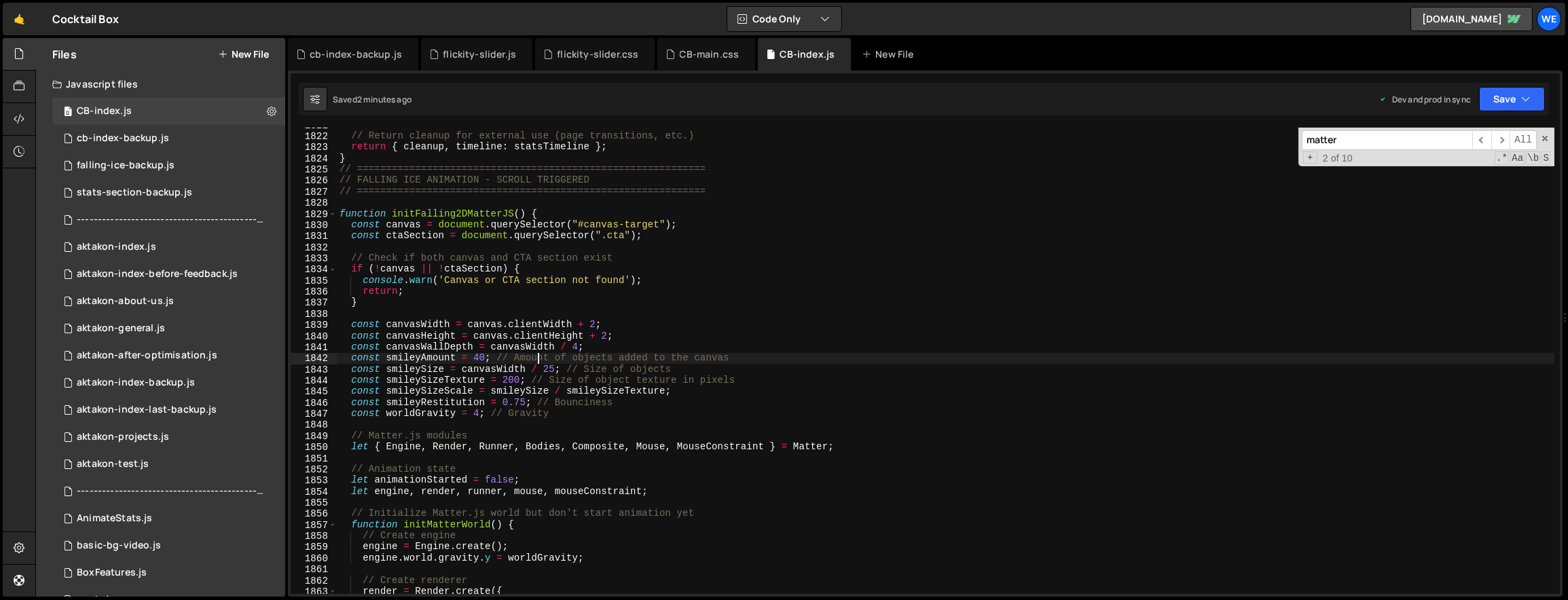
scroll to position [18038, 0]
